Goal: Check status: Check status

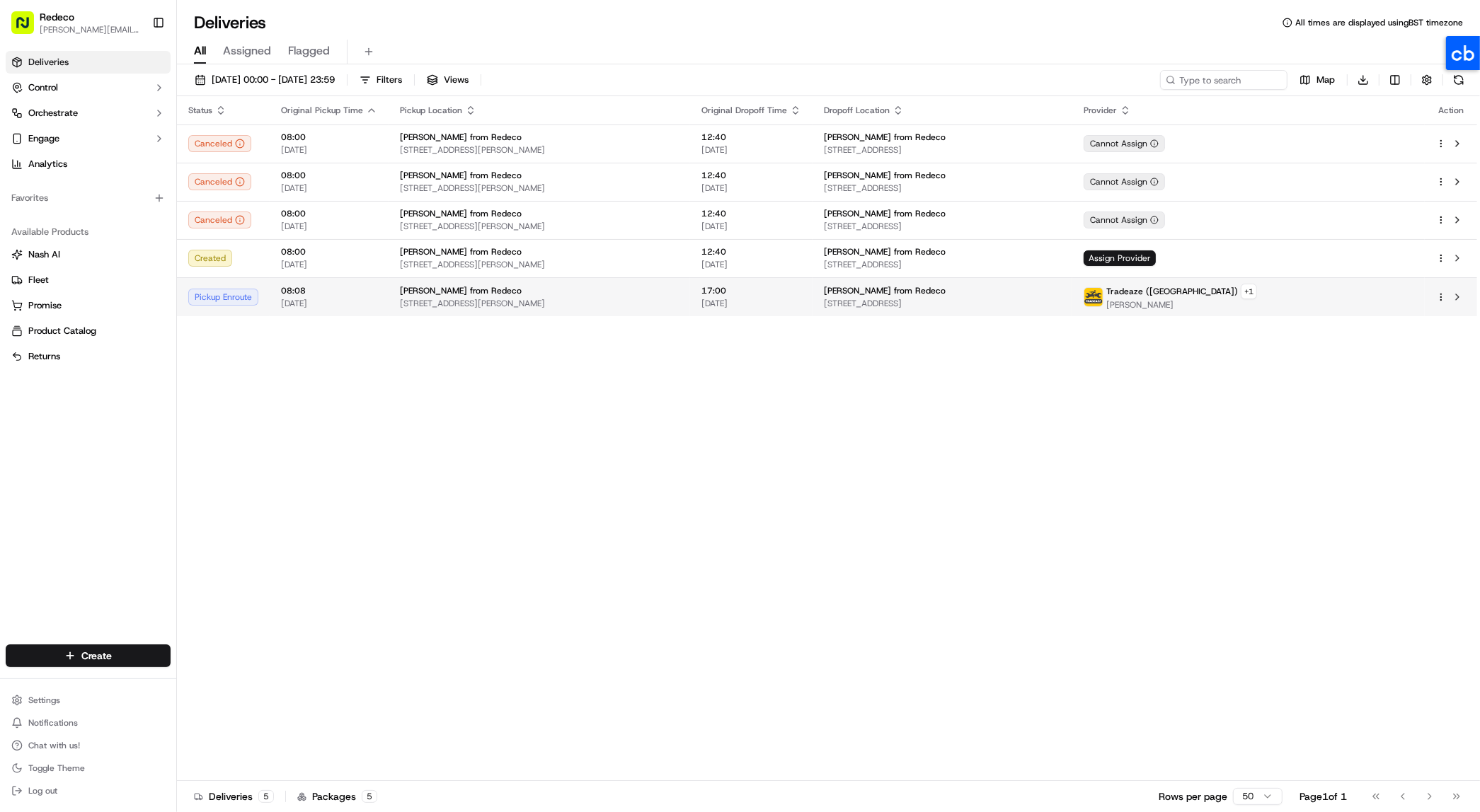
click at [645, 305] on span "[STREET_ADDRESS][PERSON_NAME]" at bounding box center [539, 303] width 279 height 12
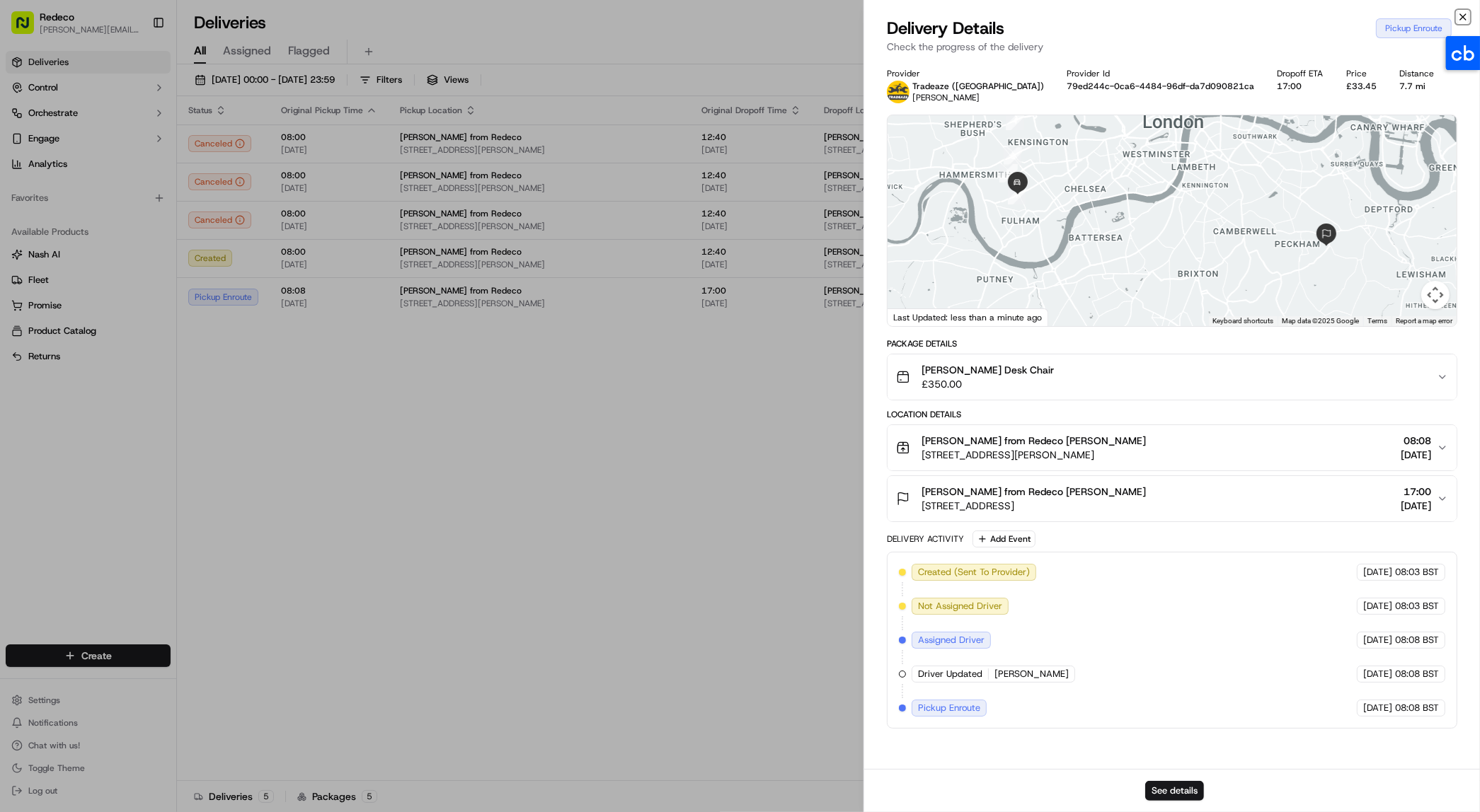
click at [1464, 22] on icon "button" at bounding box center [1464, 17] width 12 height 12
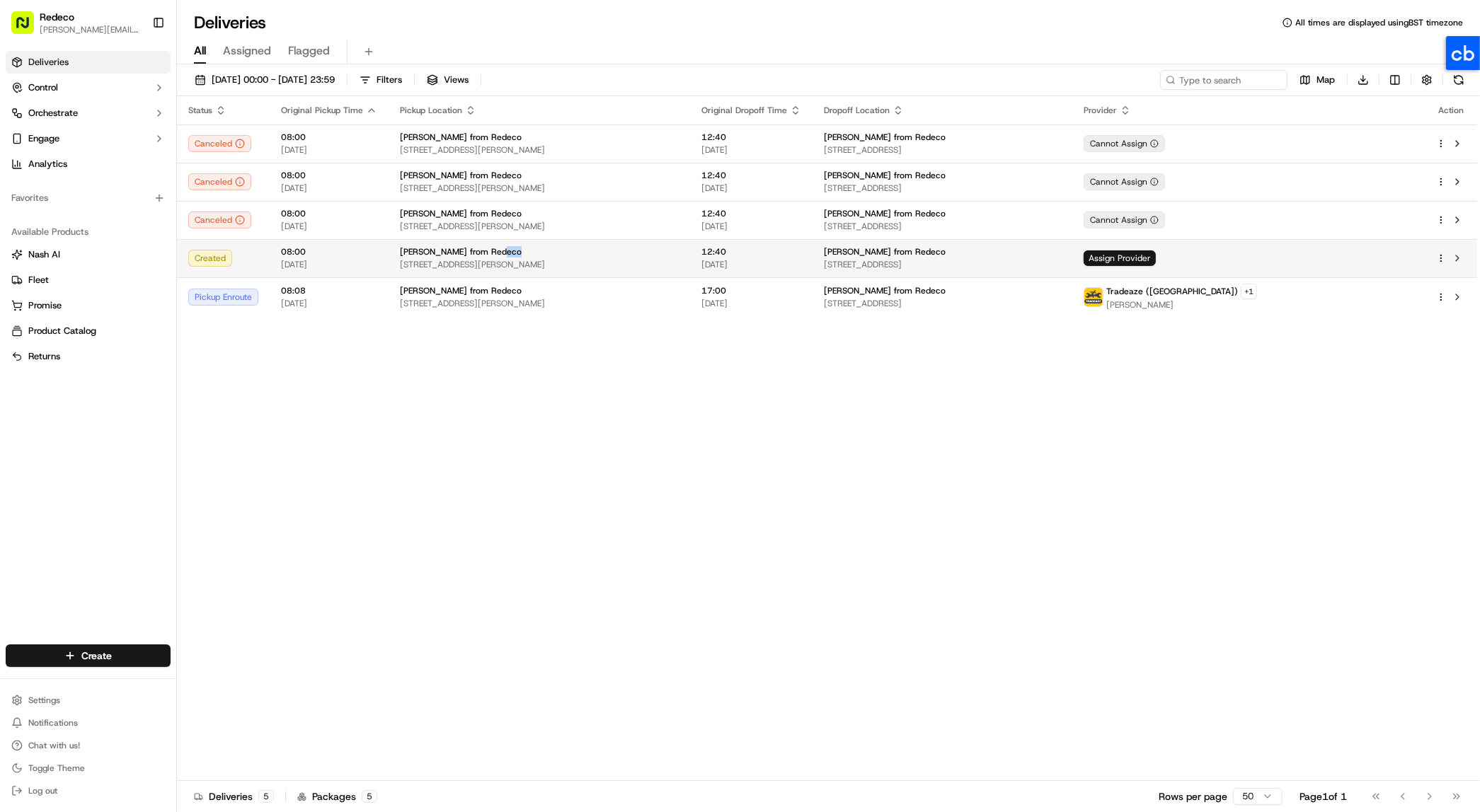
click at [506, 257] on div "[PERSON_NAME] from Redeco [STREET_ADDRESS][PERSON_NAME]" at bounding box center [539, 258] width 279 height 24
click at [835, 265] on span "[STREET_ADDRESS]" at bounding box center [943, 265] width 237 height 12
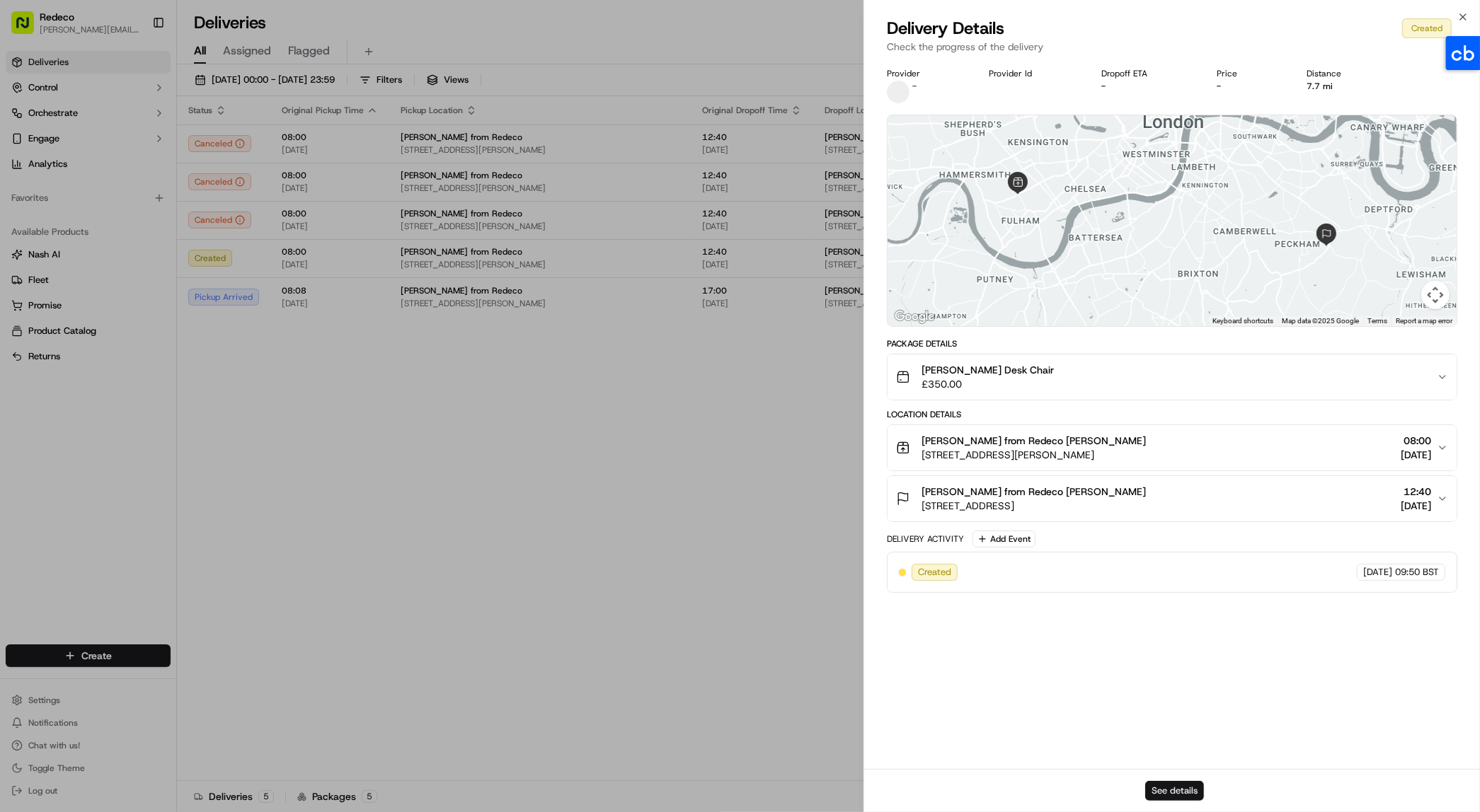
click at [1193, 798] on button "See details" at bounding box center [1174, 791] width 58 height 20
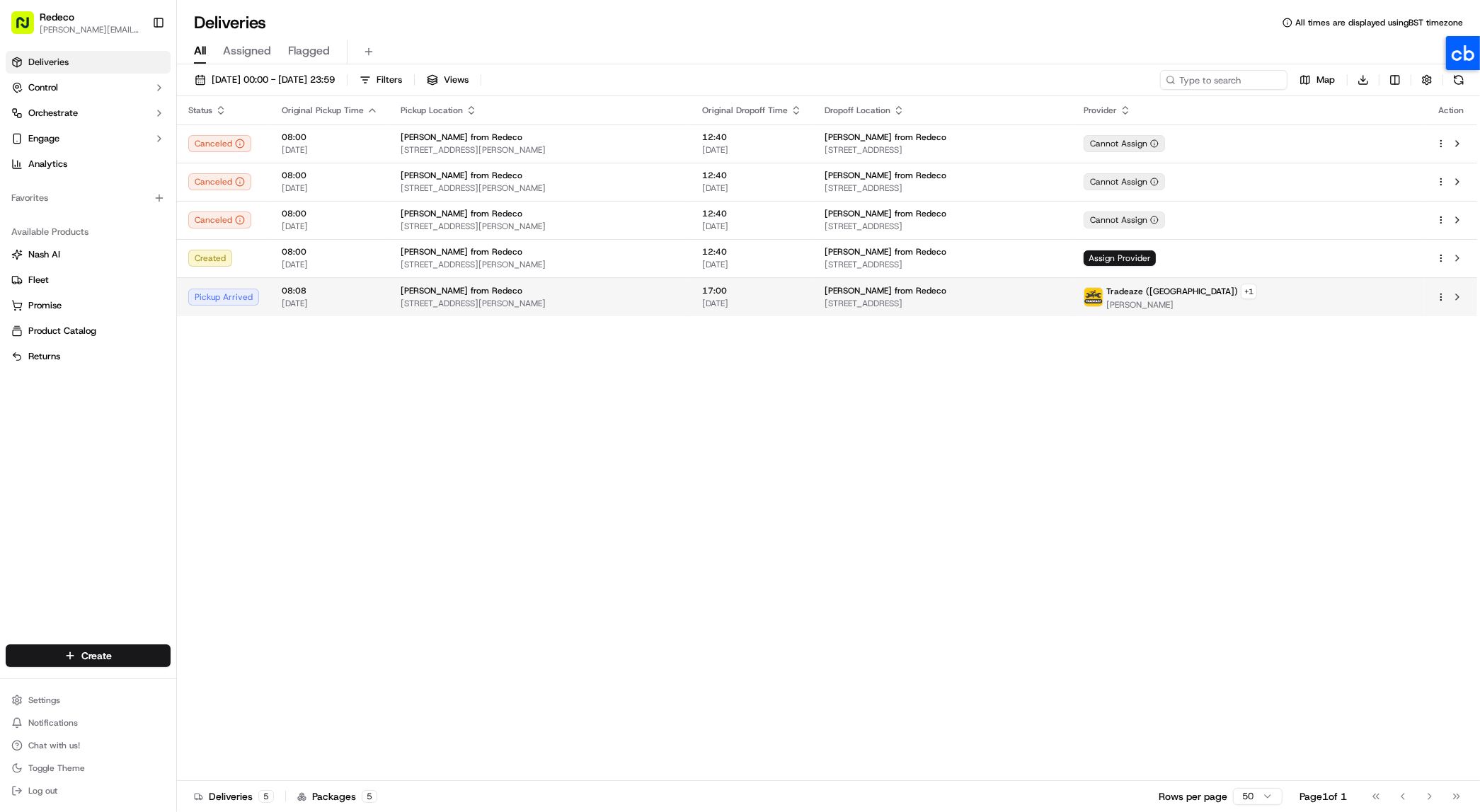
click at [443, 295] on span "[PERSON_NAME] from Redeco" at bounding box center [461, 291] width 122 height 12
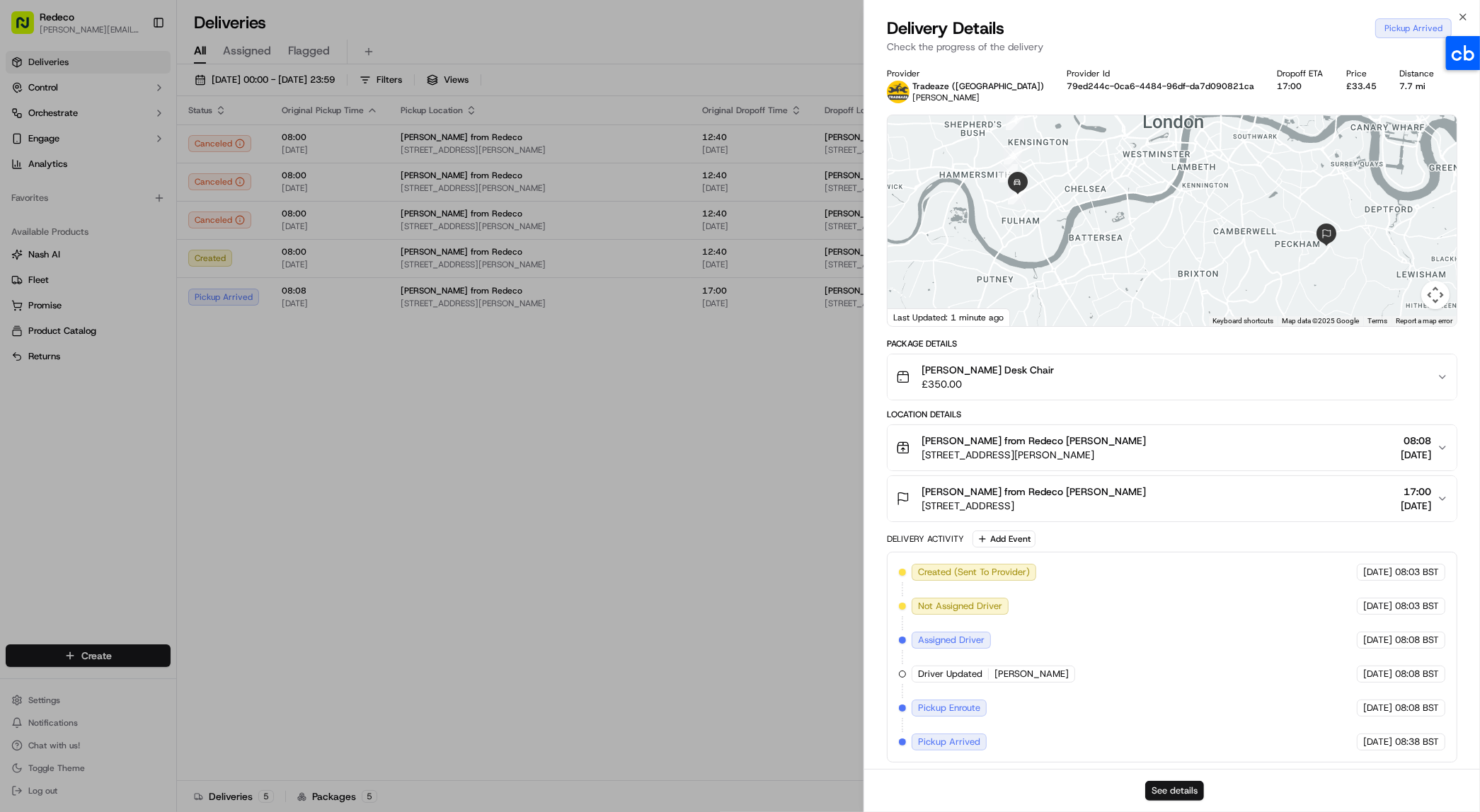
click at [1196, 789] on button "See details" at bounding box center [1174, 791] width 58 height 20
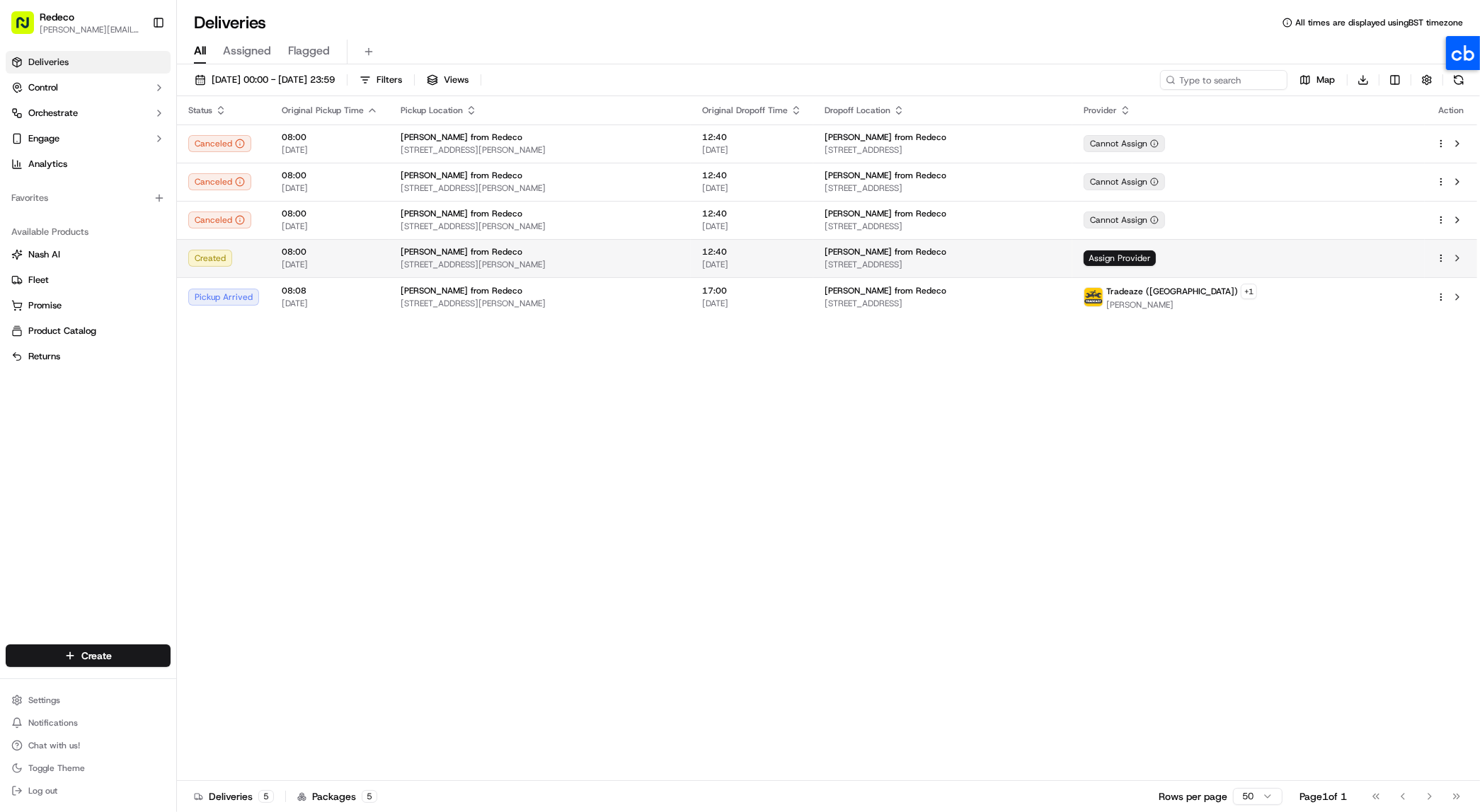
click at [443, 261] on span "[STREET_ADDRESS][PERSON_NAME]" at bounding box center [539, 265] width 279 height 12
